Goal: Check status: Check status

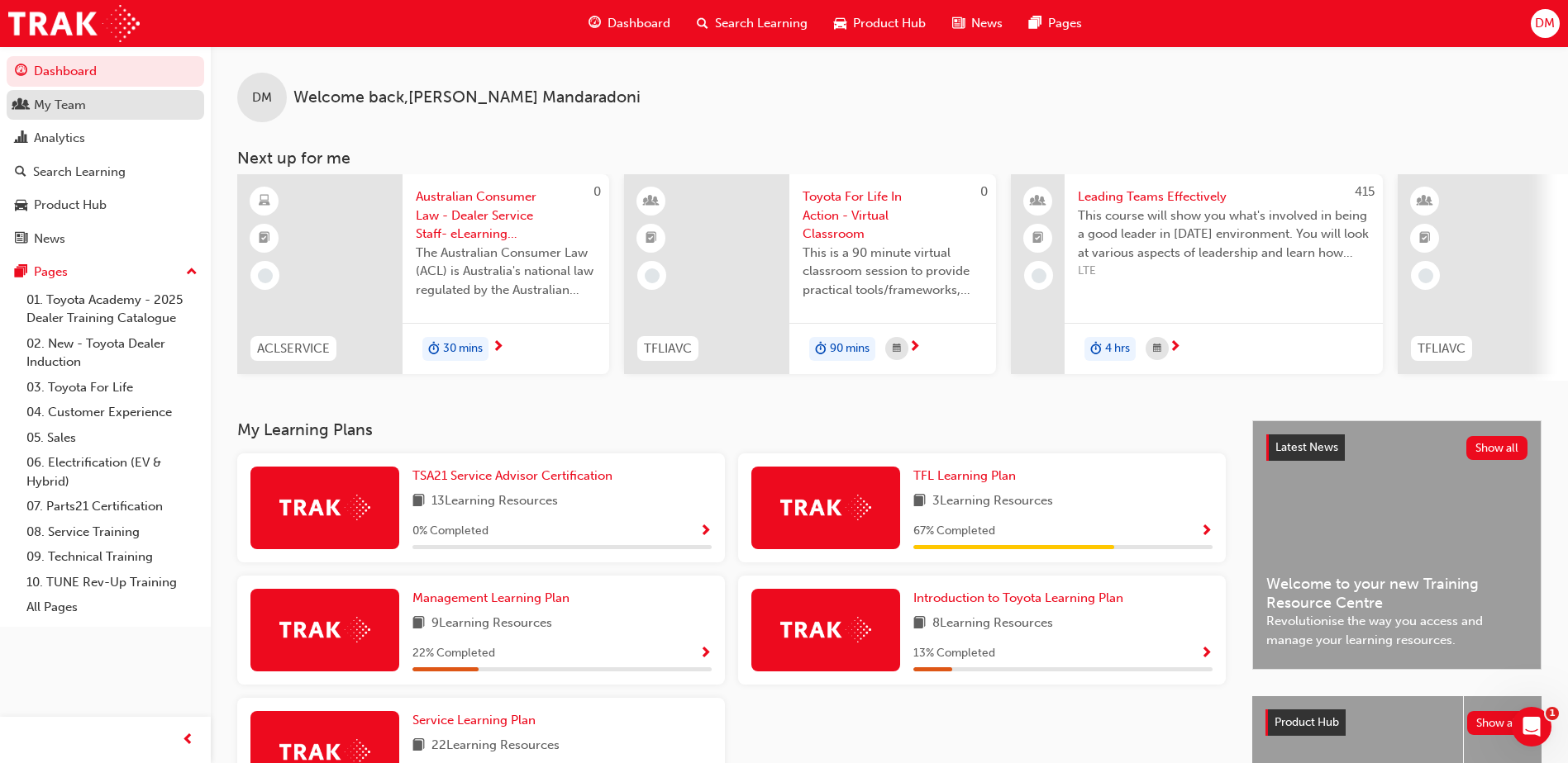
click at [69, 109] on div "My Team" at bounding box center [60, 105] width 52 height 19
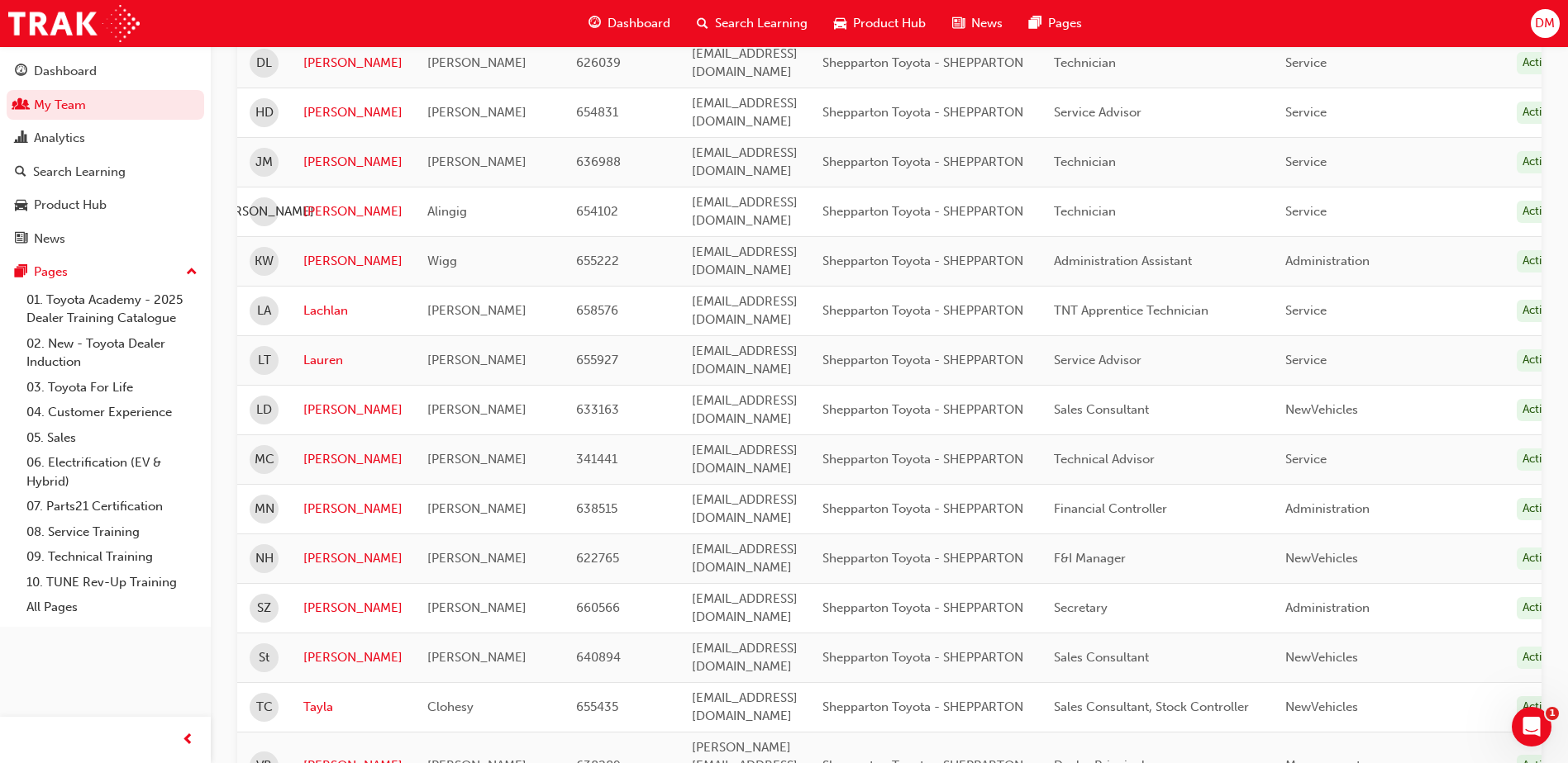
scroll to position [811, 0]
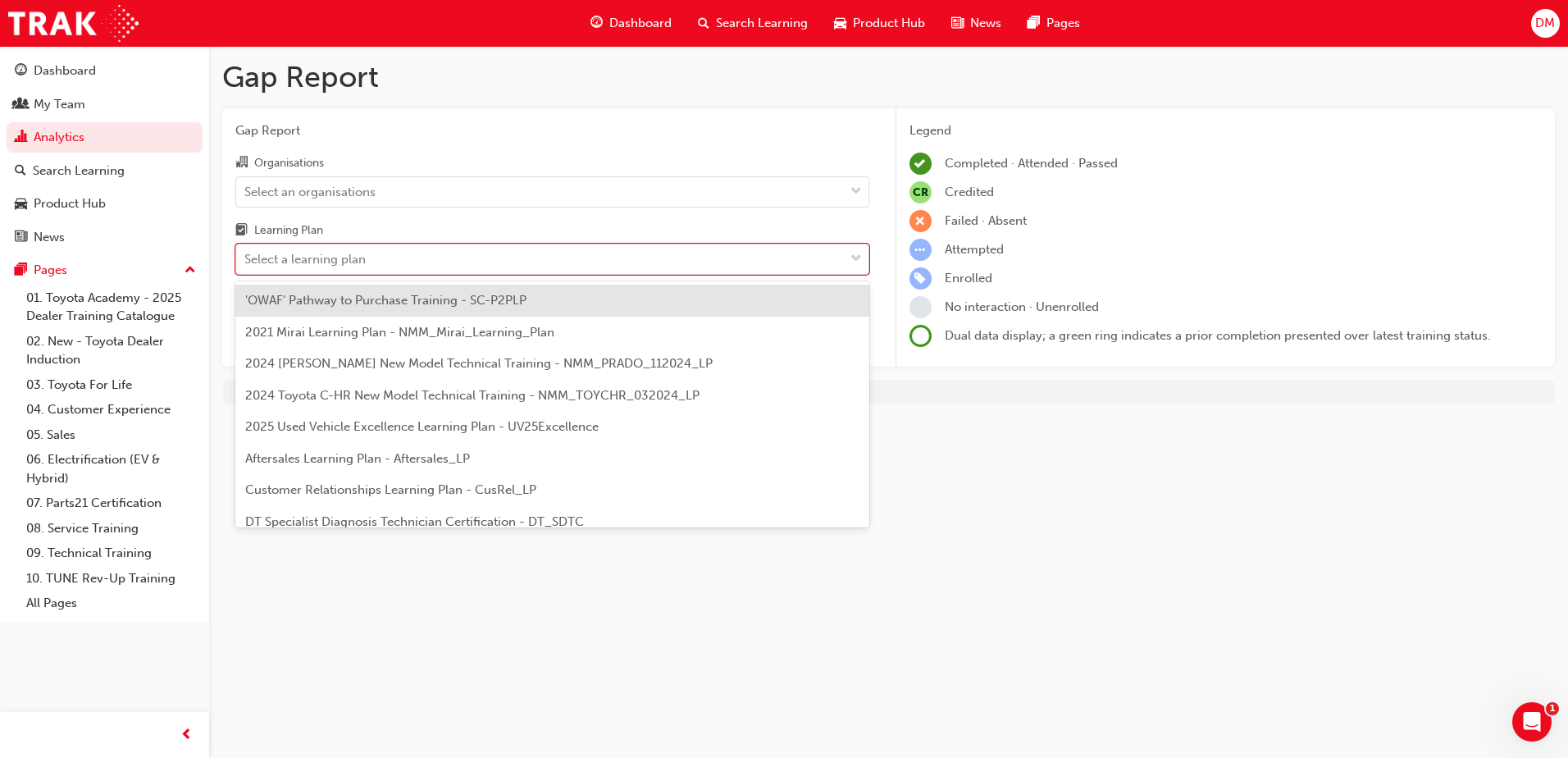
click at [606, 256] on div "Select a learning plan" at bounding box center [540, 259] width 607 height 29
click at [246, 256] on input "Learning Plan option 'OWAF' Pathway to Purchase Training - SC-P2PLP focused, 1 …" at bounding box center [245, 259] width 2 height 14
click at [633, 198] on div "Select an organisations" at bounding box center [540, 191] width 607 height 29
click at [246, 198] on input "Organisations Select an organisations" at bounding box center [245, 191] width 2 height 14
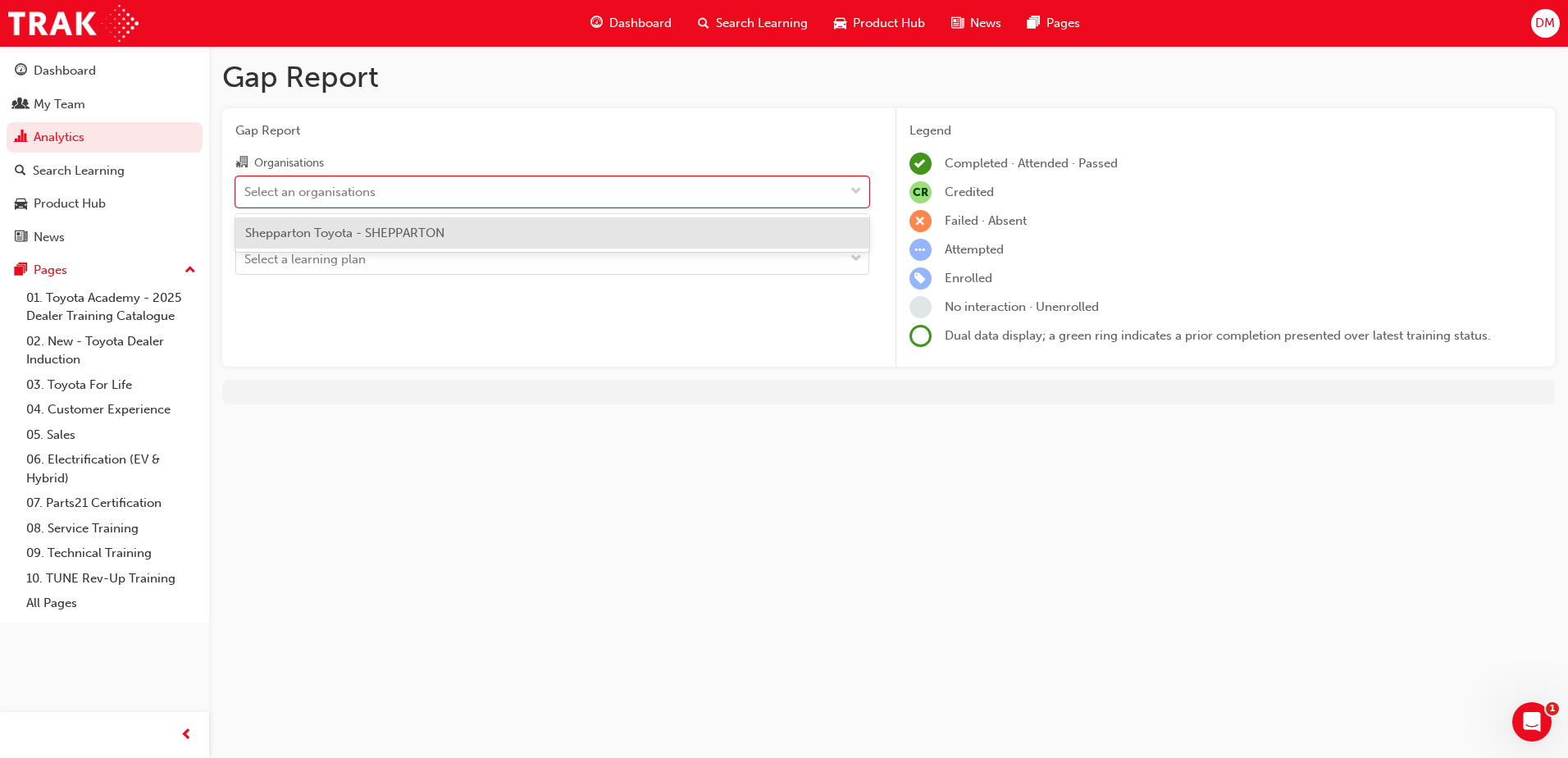
click at [649, 232] on div "Shepparton Toyota - SHEPPARTON" at bounding box center [553, 233] width 634 height 32
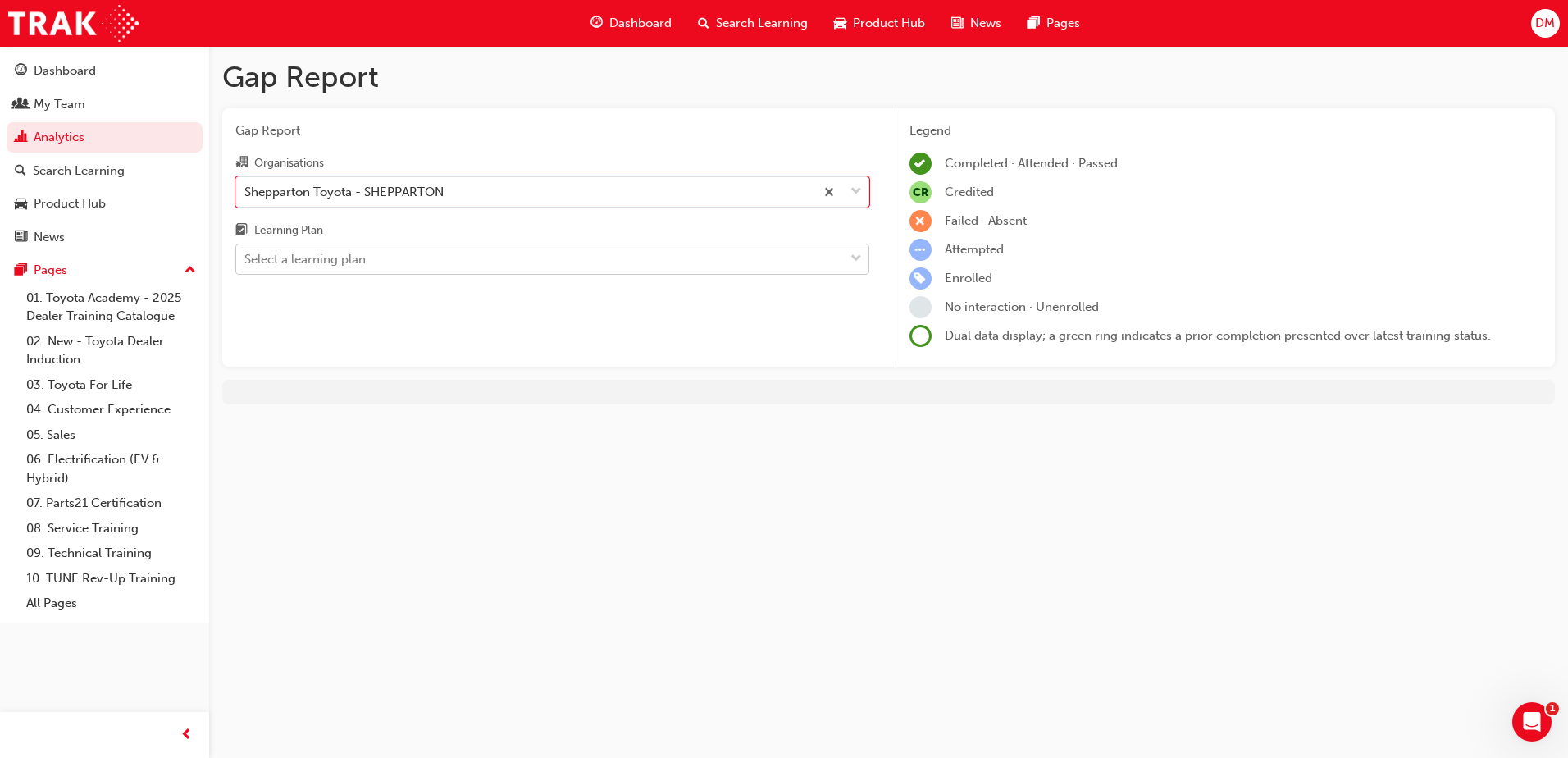
click at [677, 256] on div "Select a learning plan" at bounding box center [540, 259] width 607 height 29
click at [246, 256] on input "Learning Plan Select a learning plan" at bounding box center [245, 259] width 2 height 14
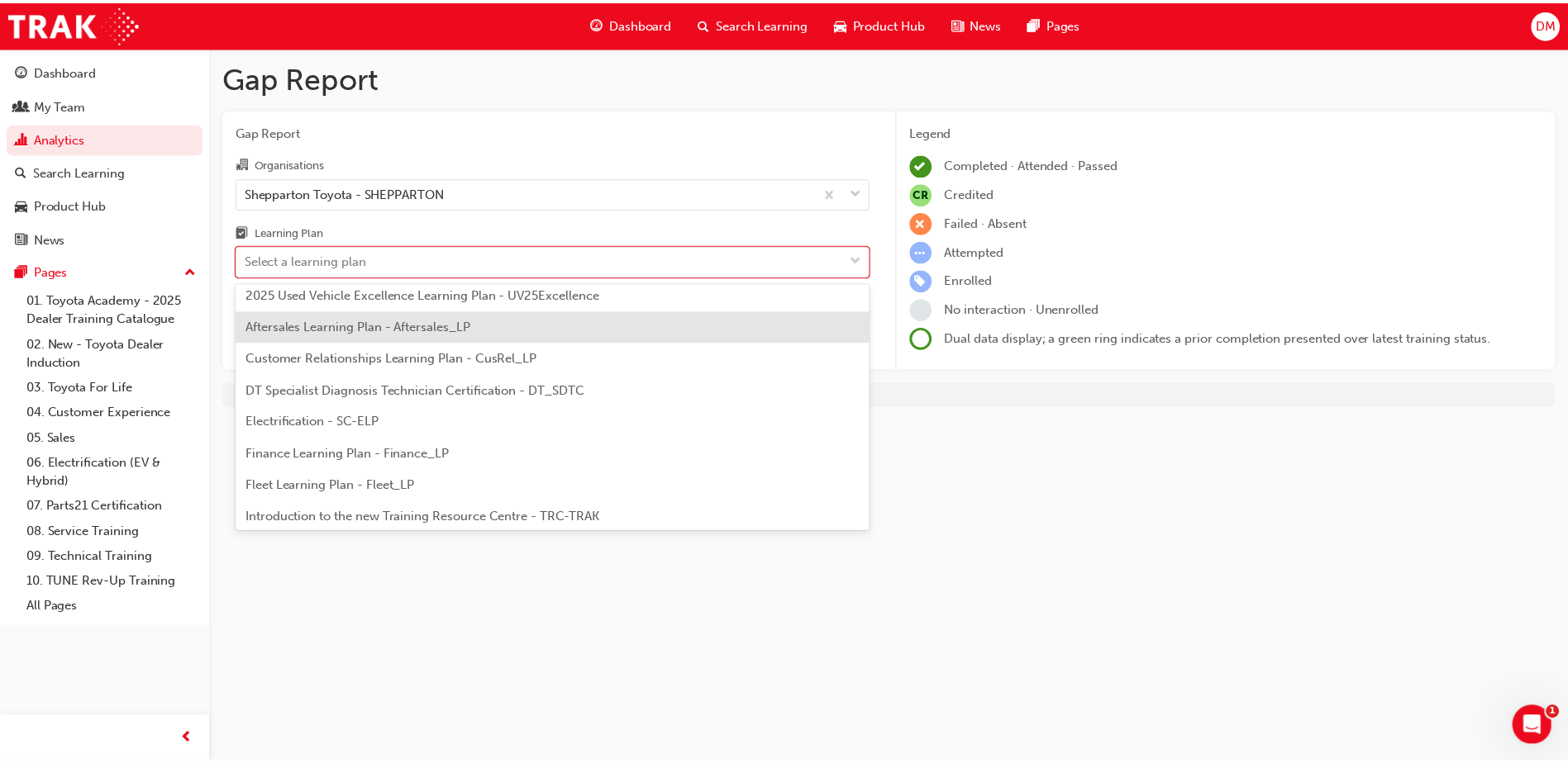
scroll to position [166, 0]
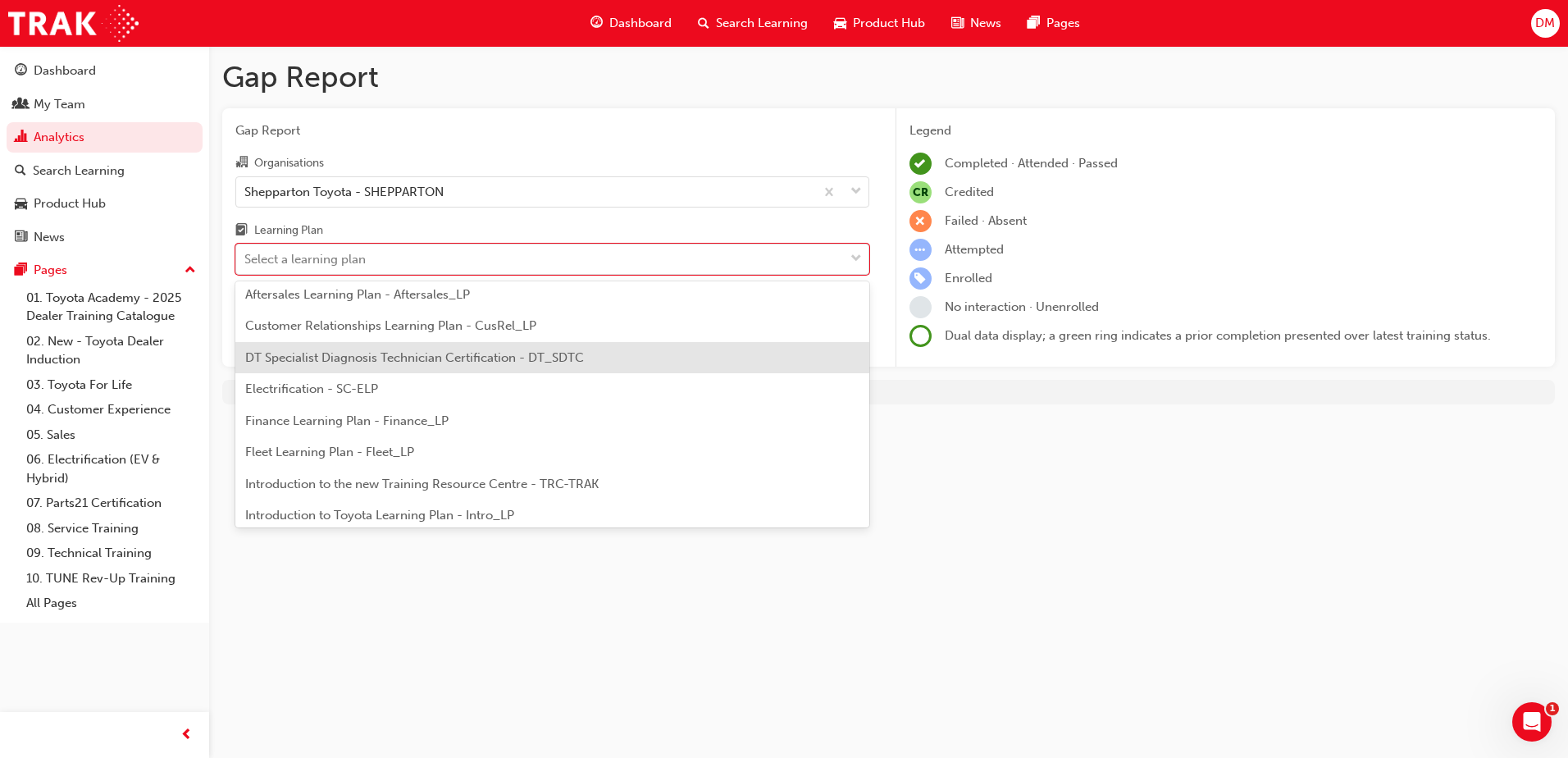
click at [420, 359] on span "DT Specialist Diagnosis Technician Certification - DT_SDTC" at bounding box center [414, 358] width 339 height 15
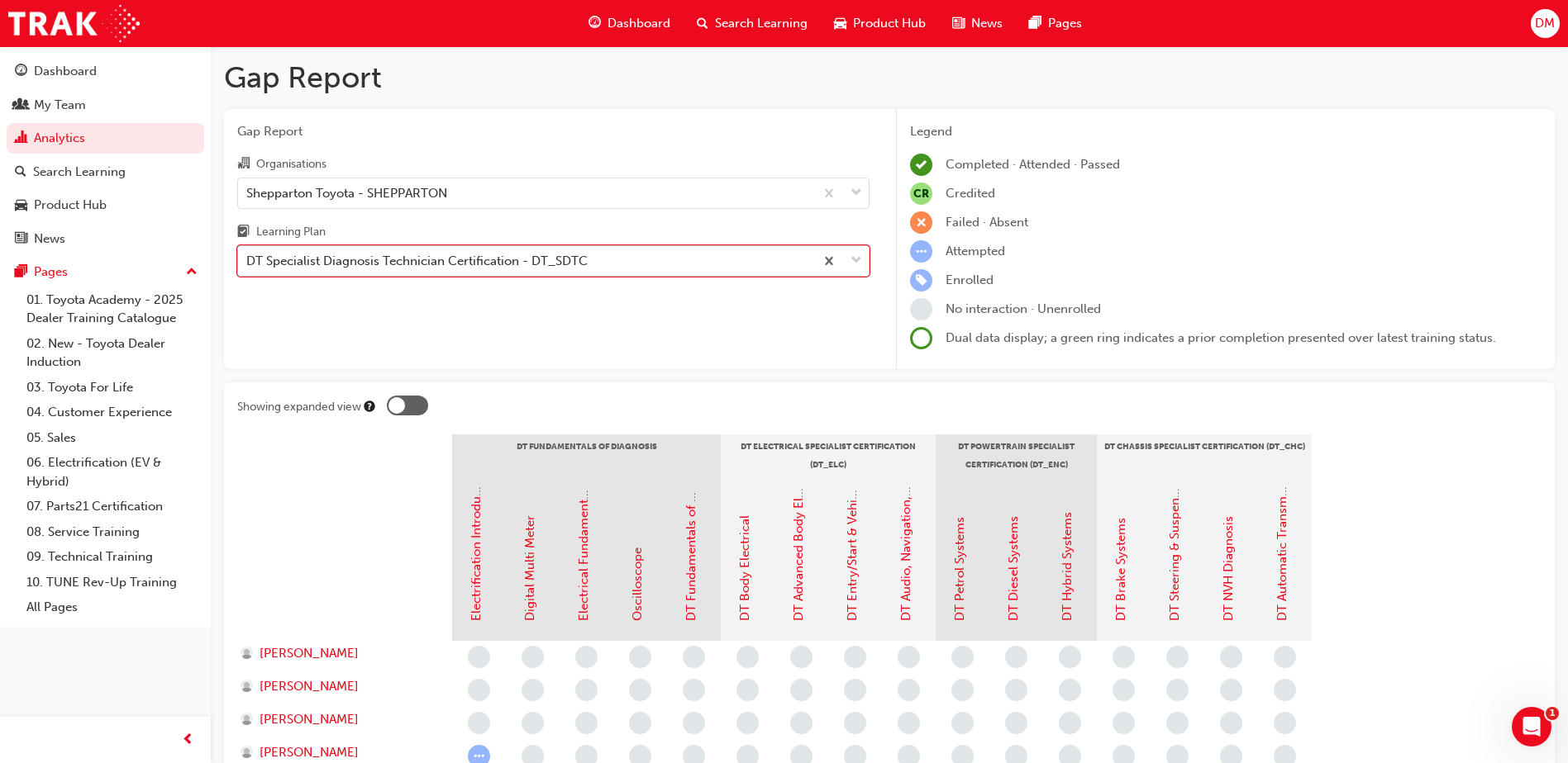
click at [508, 256] on div "DT Specialist Diagnosis Technician Certification - DT_SDTC" at bounding box center [417, 261] width 341 height 19
click at [248, 256] on input "Learning Plan option DT Specialist Diagnosis Technician Certification - DT_SDTC…" at bounding box center [247, 260] width 2 height 14
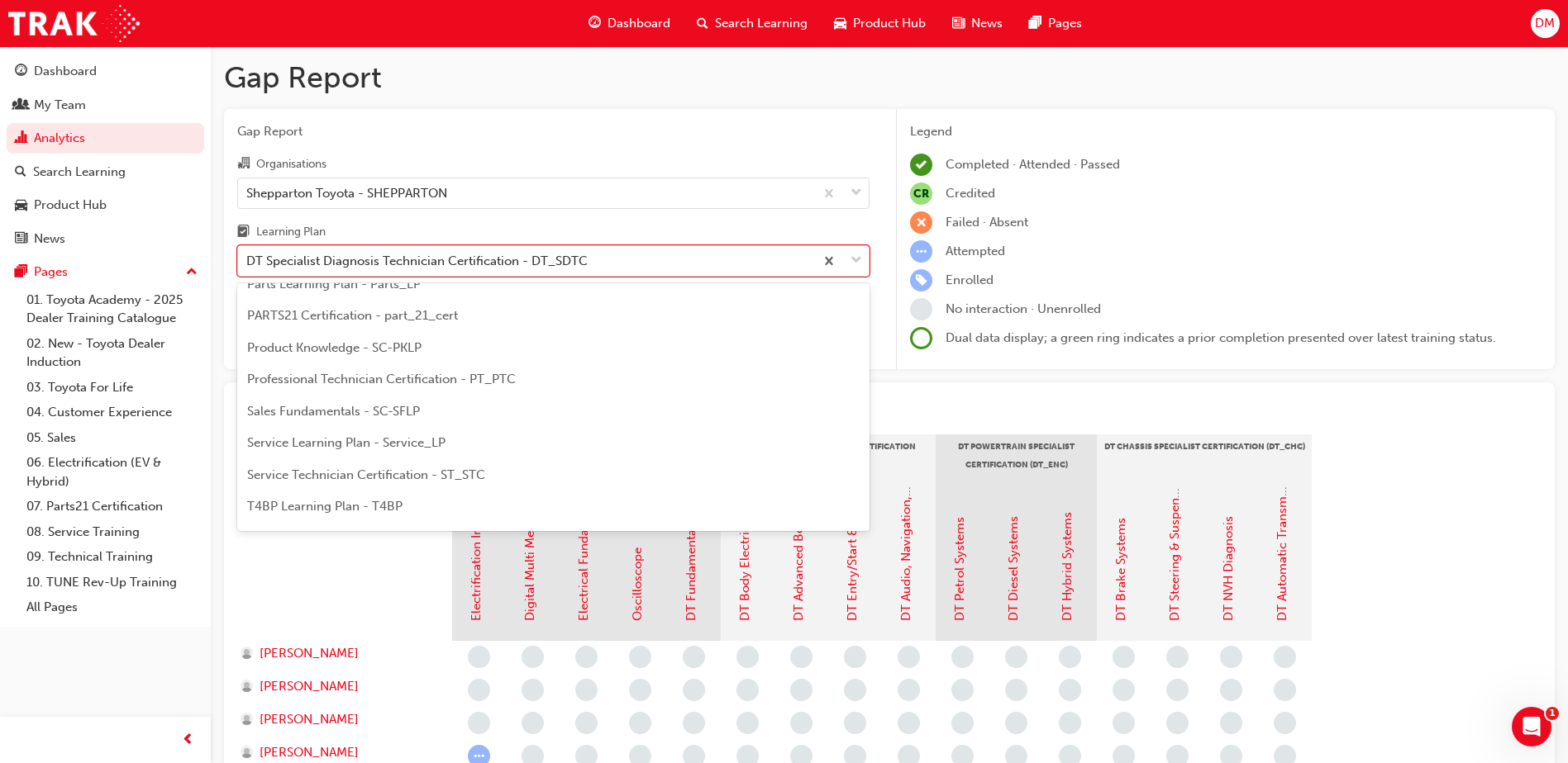
scroll to position [578, 0]
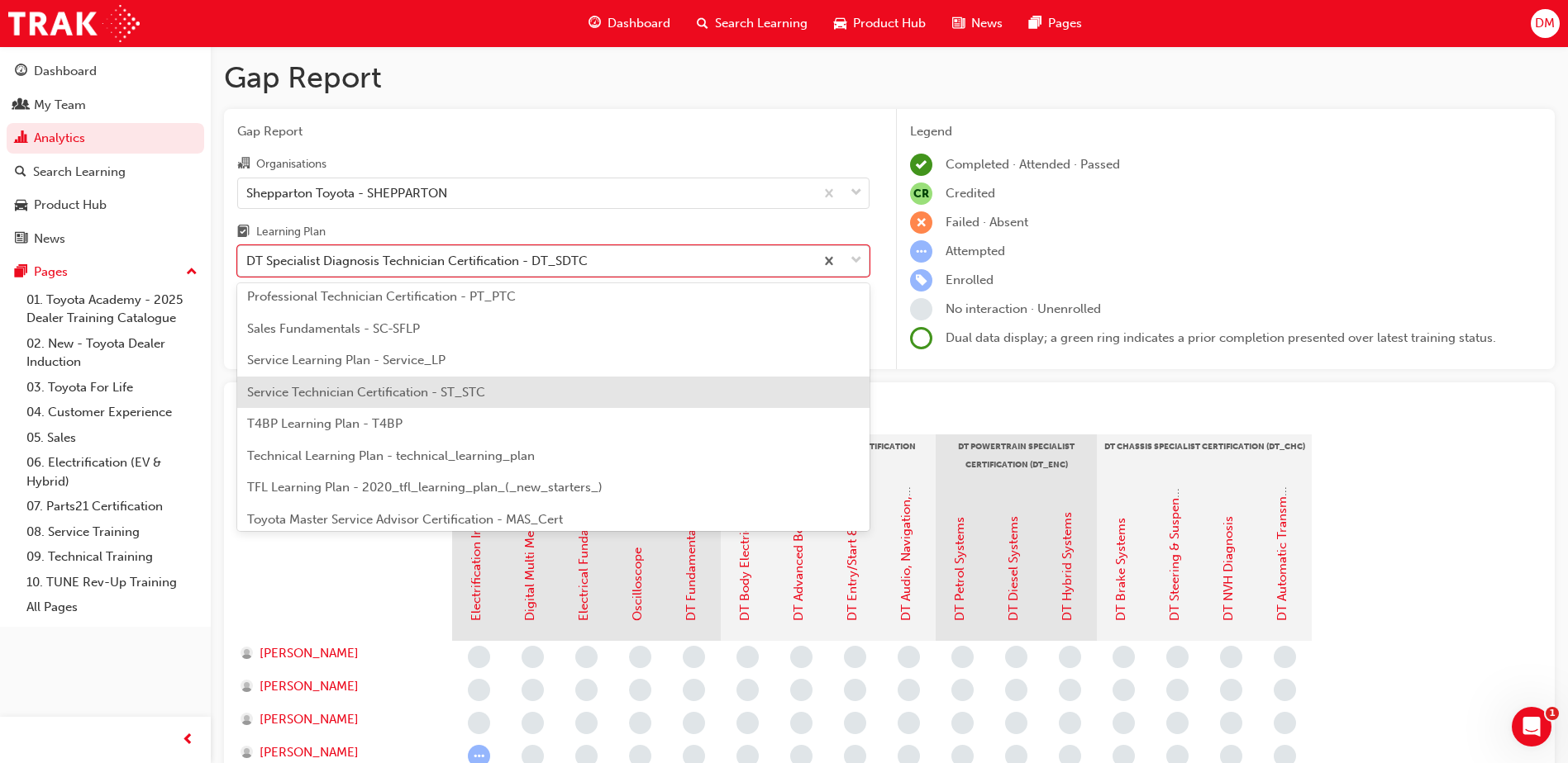
click at [412, 391] on span "Service Technician Certification - ST_STC" at bounding box center [366, 393] width 238 height 15
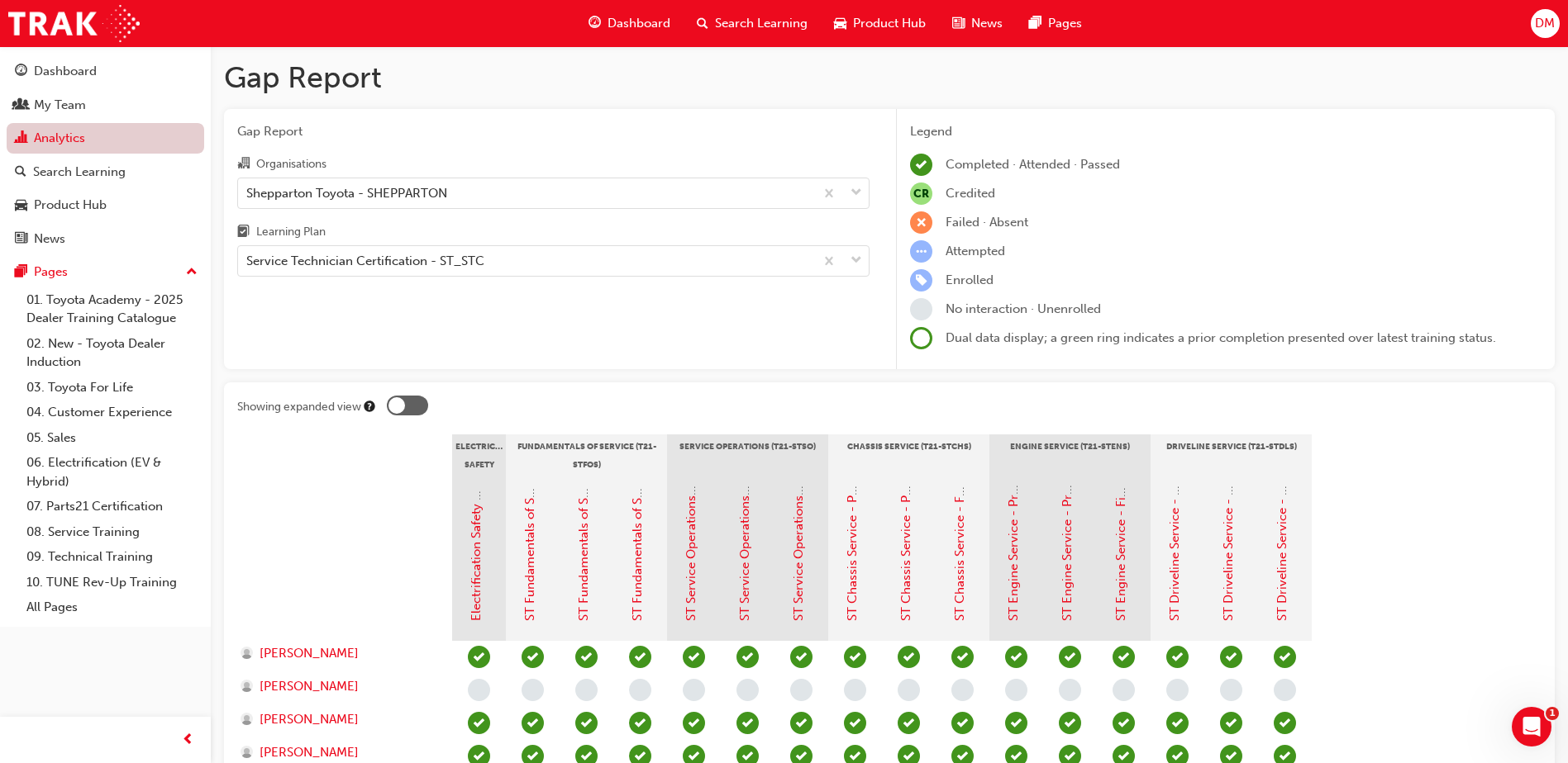
click at [71, 139] on link "Analytics" at bounding box center [106, 139] width 198 height 30
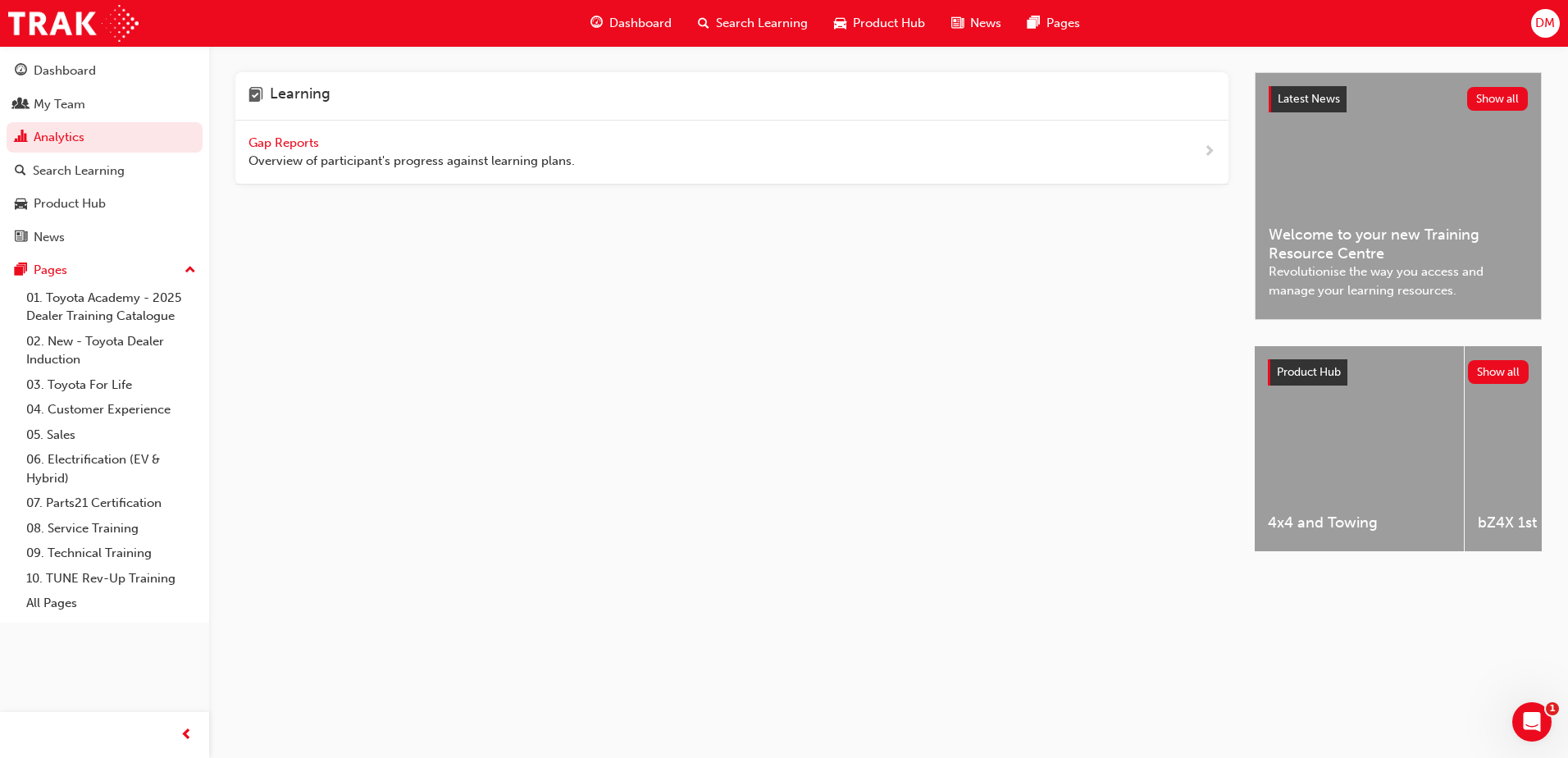
click at [280, 145] on span "Gap Reports" at bounding box center [285, 143] width 74 height 15
